Goal: Navigation & Orientation: Find specific page/section

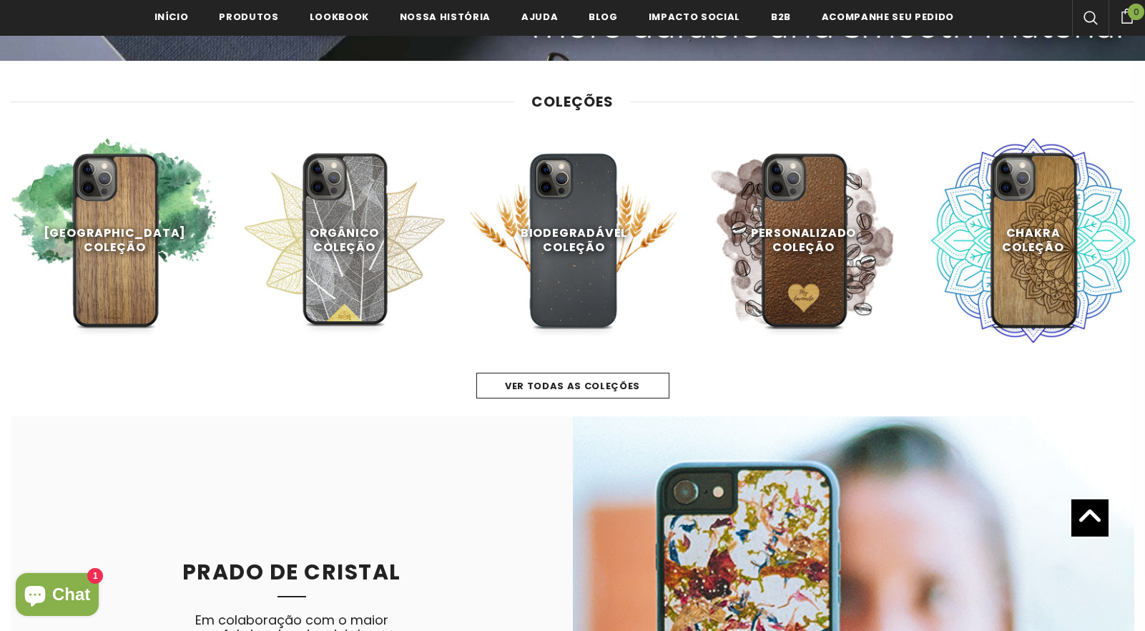
scroll to position [611, 0]
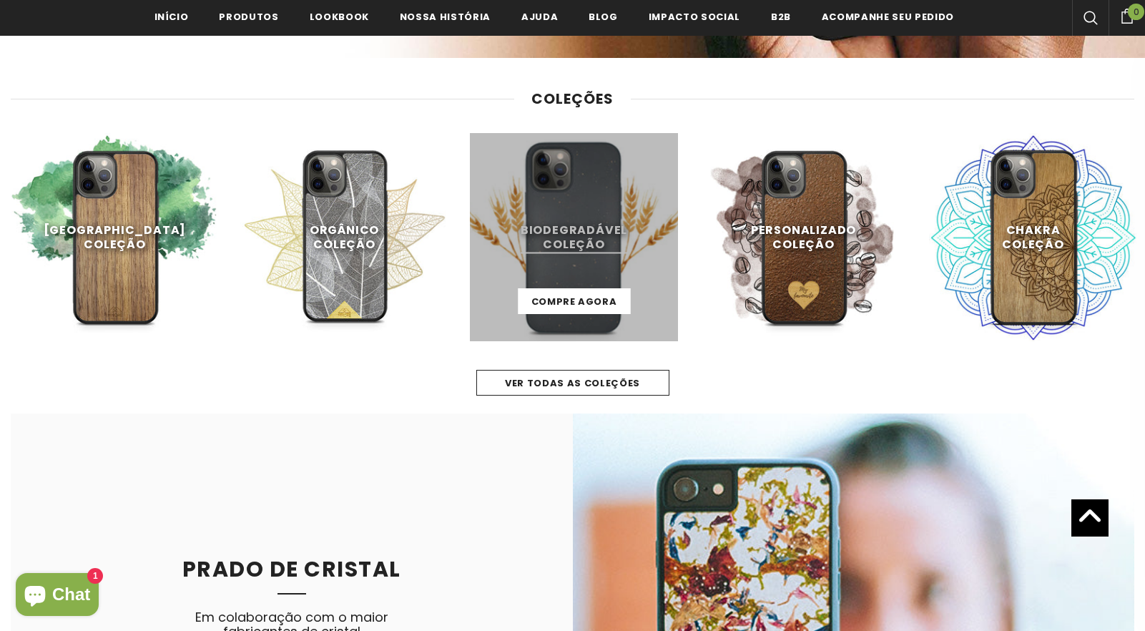
click at [591, 235] on link at bounding box center [574, 237] width 208 height 208
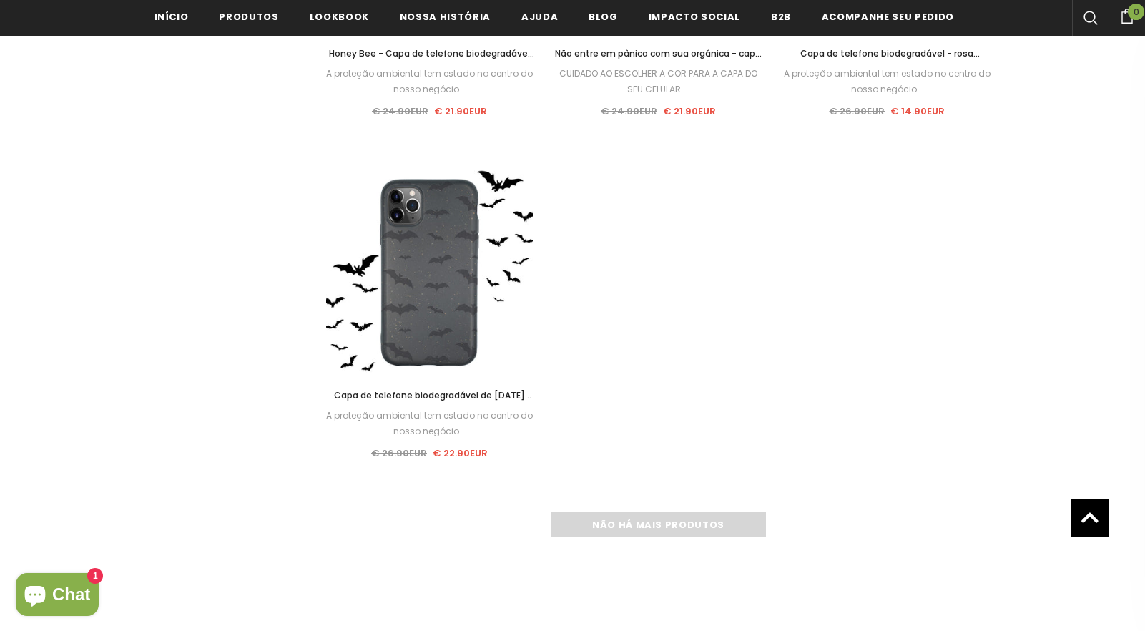
scroll to position [2379, 0]
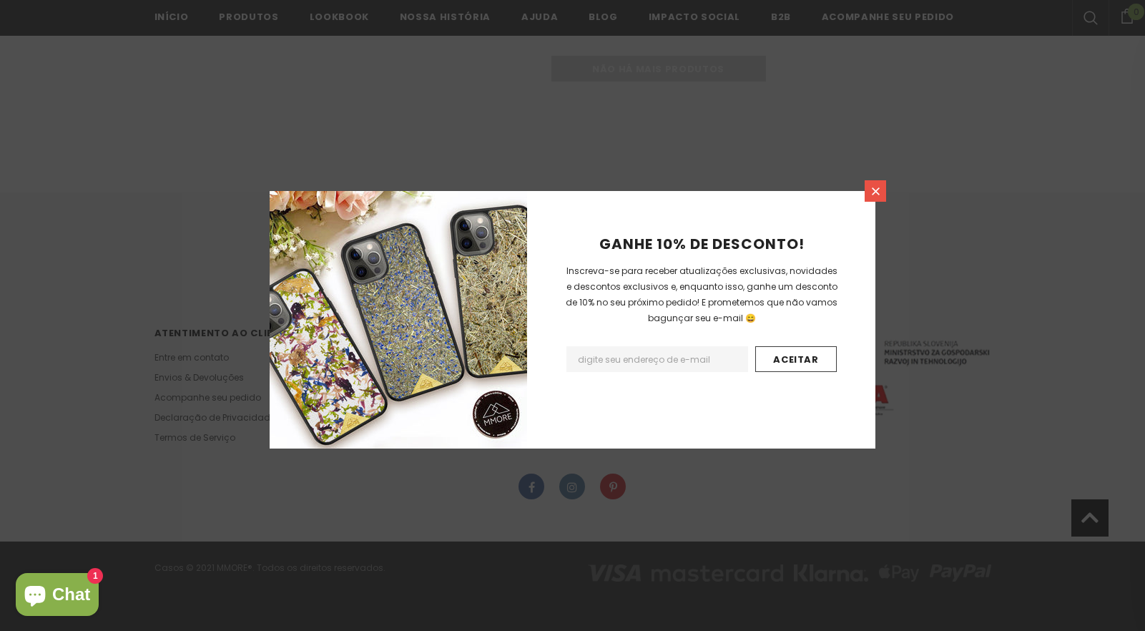
click at [873, 185] on icon at bounding box center [875, 191] width 12 height 12
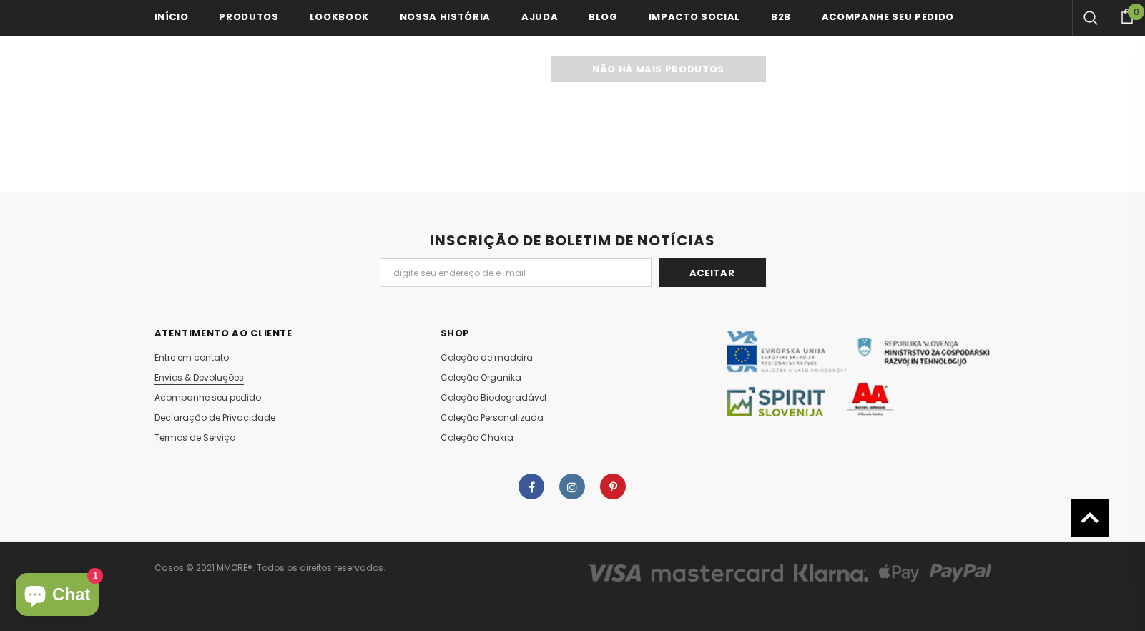
click at [199, 377] on span "Envios & Devoluções" at bounding box center [198, 377] width 89 height 12
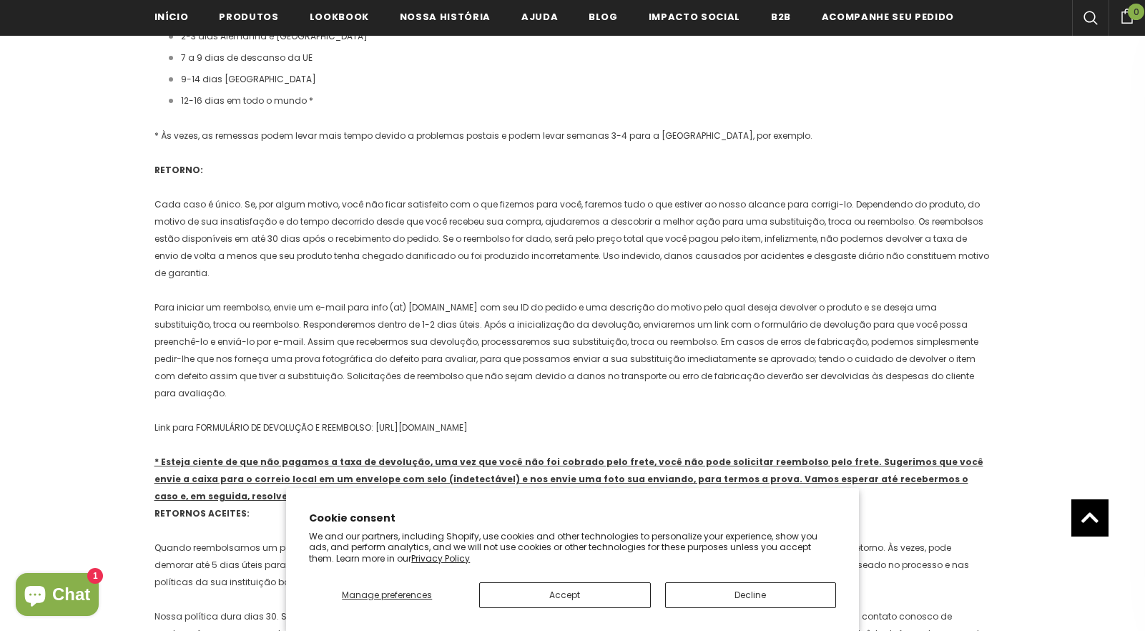
scroll to position [541, 0]
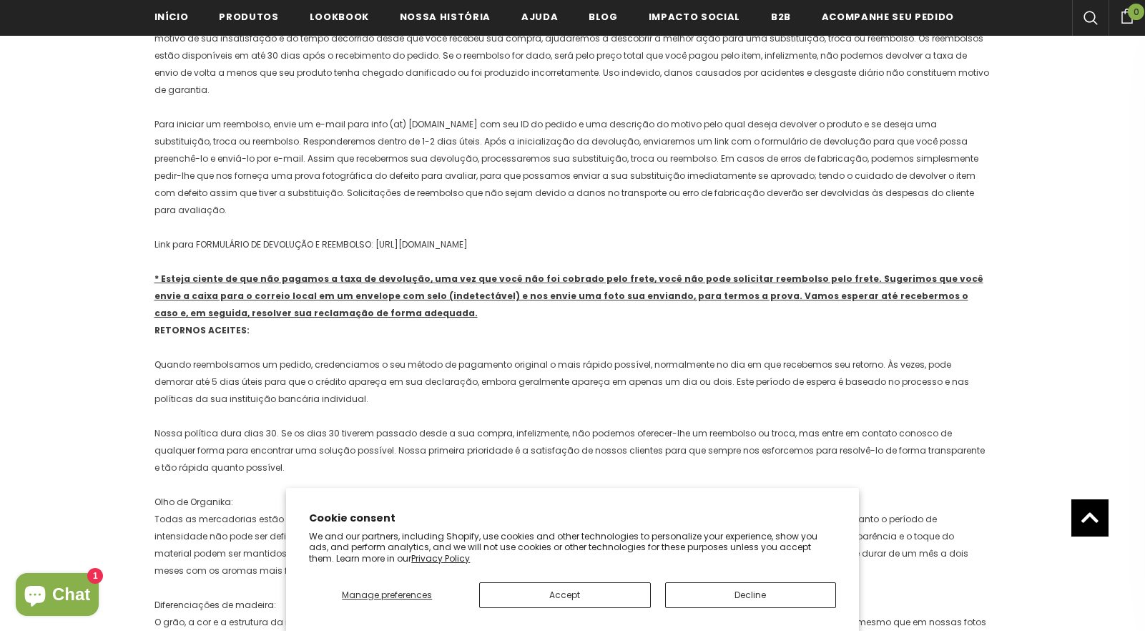
click at [754, 596] on button "Decline" at bounding box center [750, 595] width 171 height 26
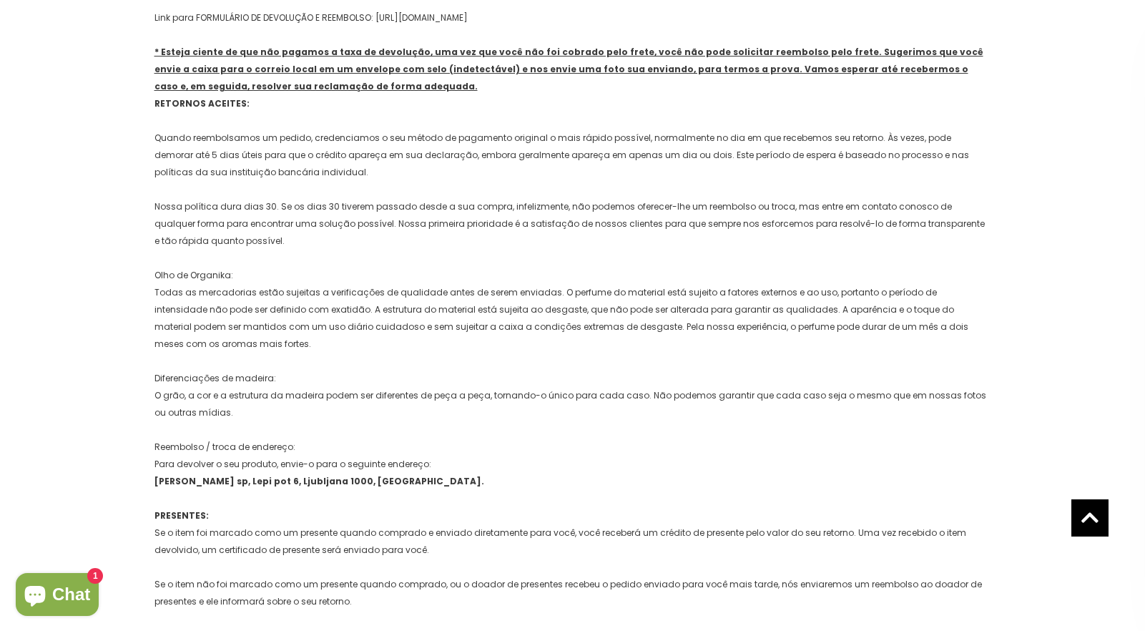
scroll to position [0, 0]
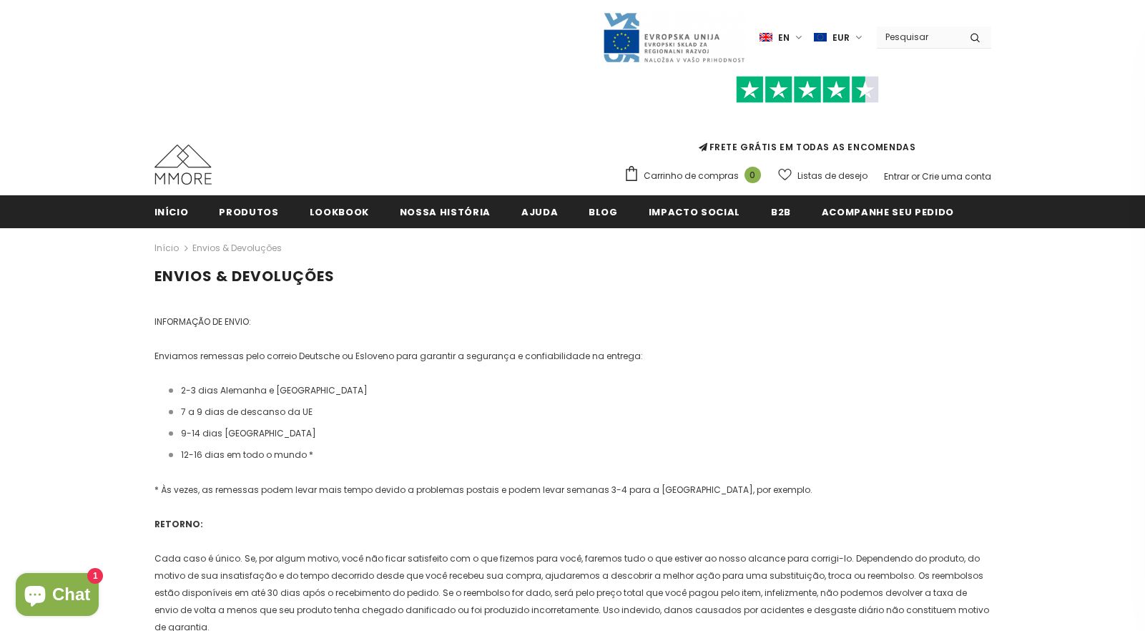
click at [919, 39] on input "Search Site" at bounding box center [918, 36] width 82 height 21
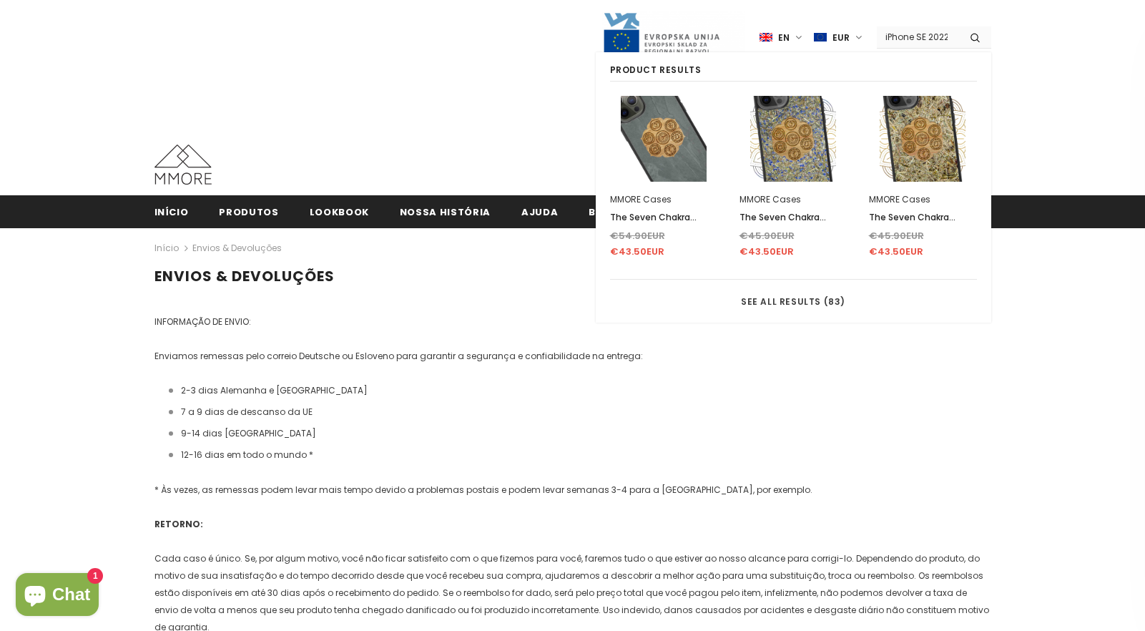
type input "iPhone SE 2022"
click at [975, 36] on button "submit" at bounding box center [975, 36] width 32 height 21
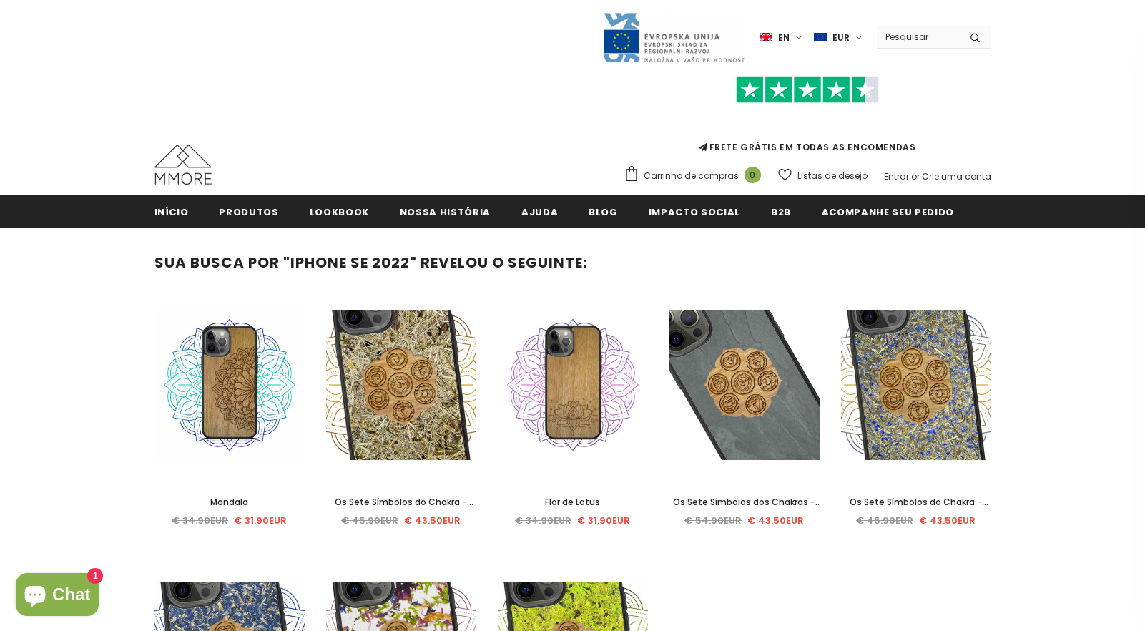
click at [446, 210] on span "Nossa história" at bounding box center [445, 212] width 91 height 14
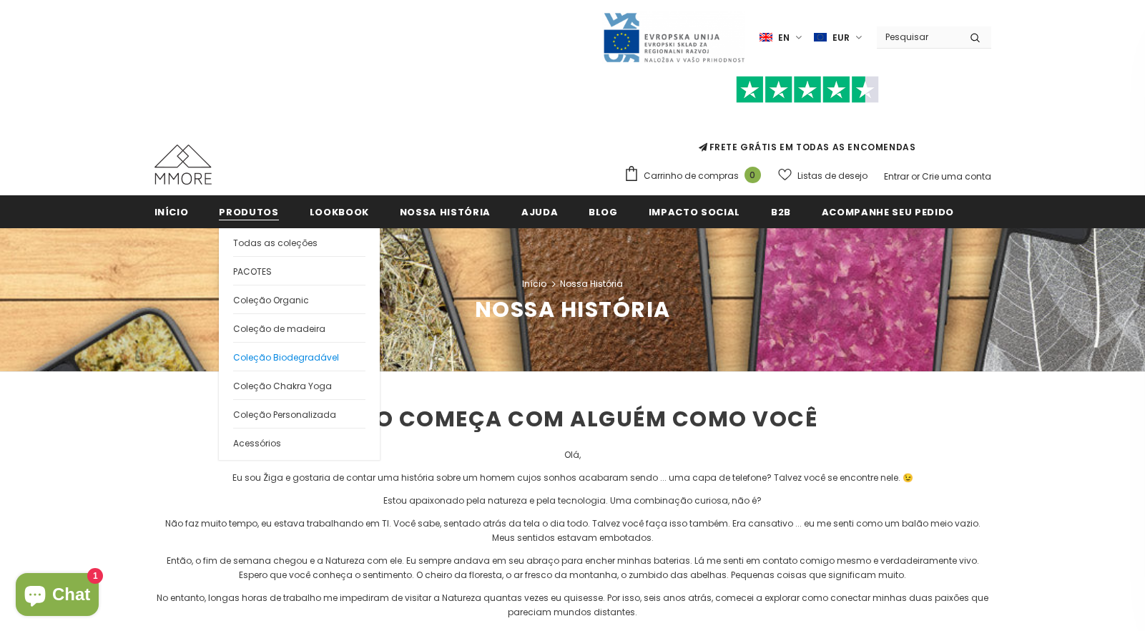
click at [249, 352] on span "Coleção Biodegradável" at bounding box center [286, 357] width 106 height 12
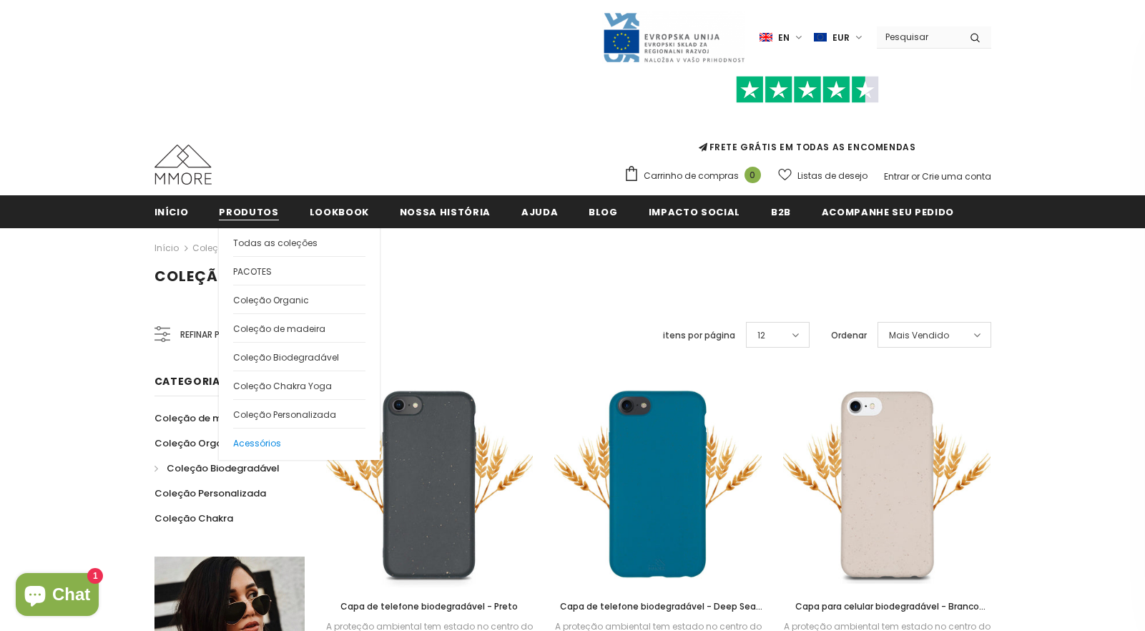
click at [245, 443] on span "Acessórios" at bounding box center [257, 443] width 48 height 12
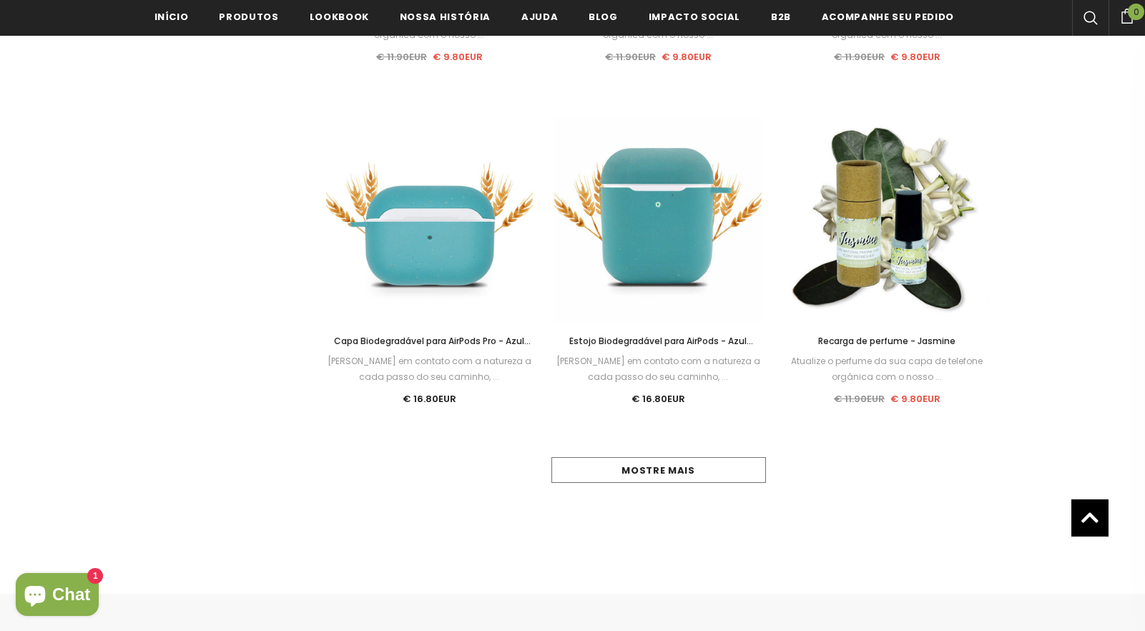
scroll to position [1328, 0]
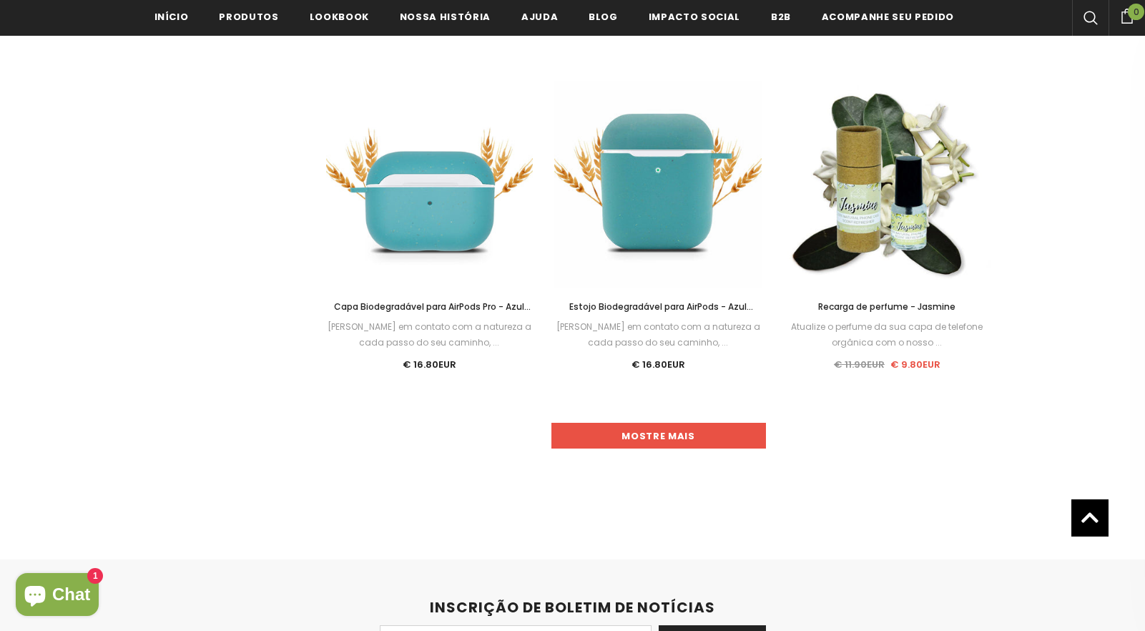
click at [664, 425] on link "Mostre mais" at bounding box center [658, 436] width 214 height 26
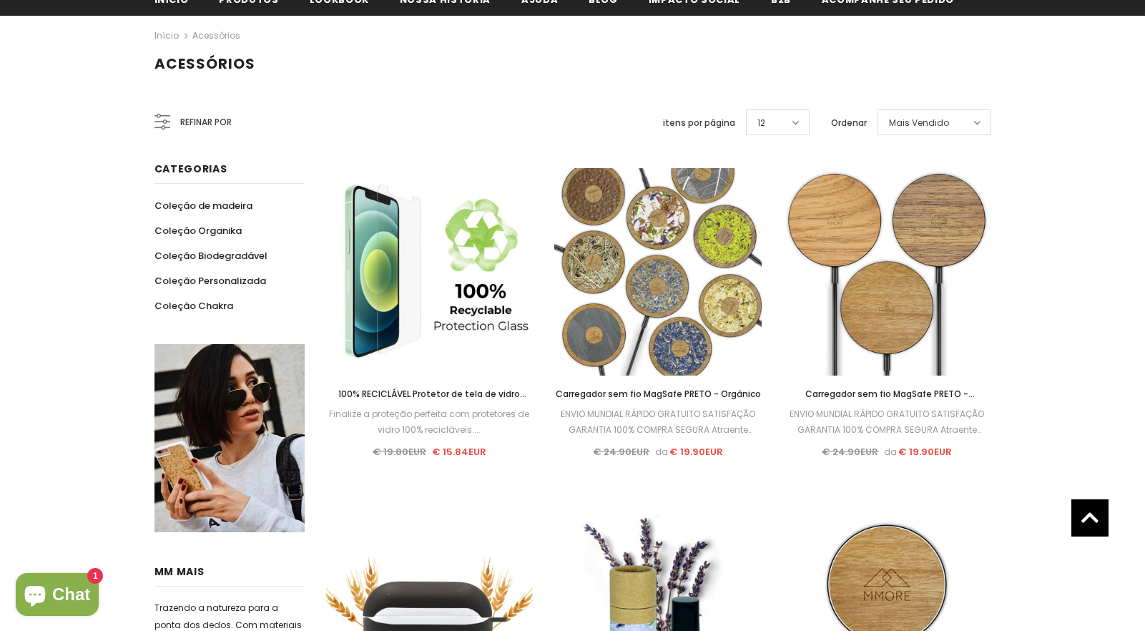
scroll to position [0, 0]
